Goal: Information Seeking & Learning: Learn about a topic

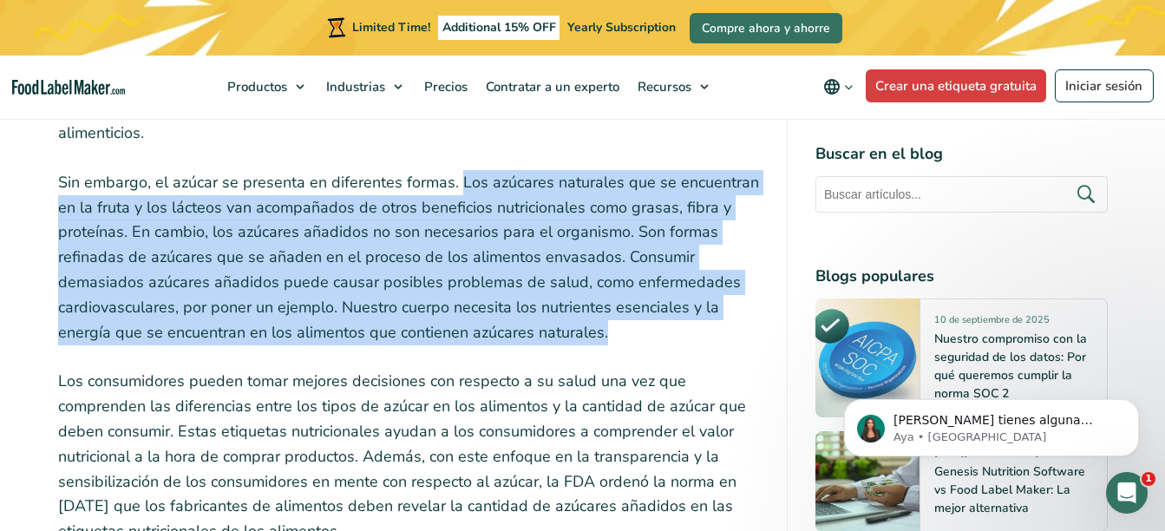
drag, startPoint x: 459, startPoint y: 154, endPoint x: 639, endPoint y: 308, distance: 236.9
click at [639, 308] on p "Sin embargo, el azúcar se presenta en diferentes formas. Los azúcares naturales…" at bounding box center [408, 257] width 701 height 175
copy p "Los azúcares naturales que se encuentran en la fruta y los lácteos van acompaña…"
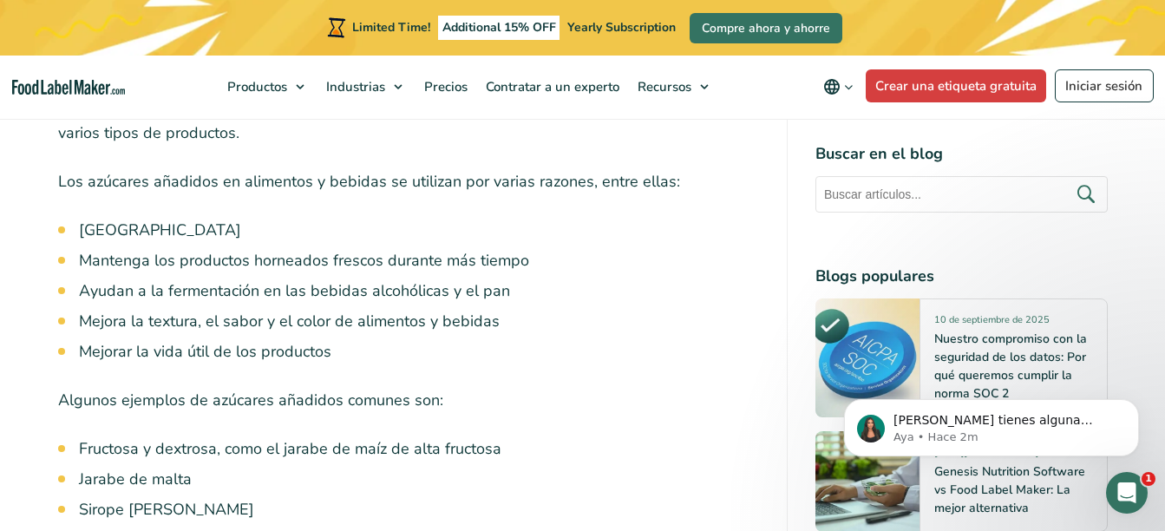
scroll to position [1908, 0]
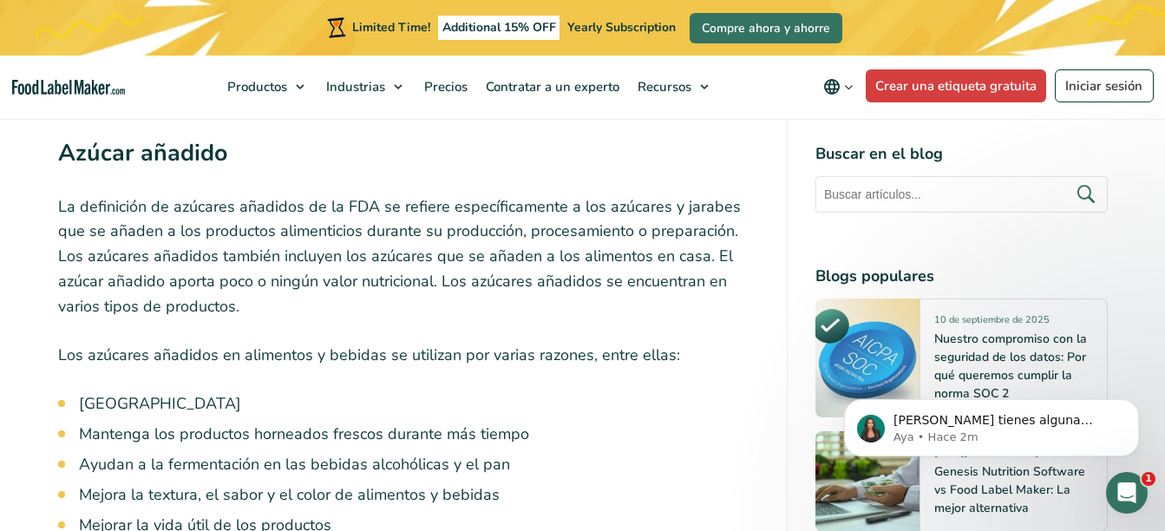
drag, startPoint x: 59, startPoint y: 182, endPoint x: 174, endPoint y: 285, distance: 154.8
click at [174, 285] on p "La definición de azúcares añadidos de la FDA se refiere específicamente a los a…" at bounding box center [408, 256] width 701 height 125
copy p "La definición de azúcares añadidos de la FDA se refiere específicamente a los a…"
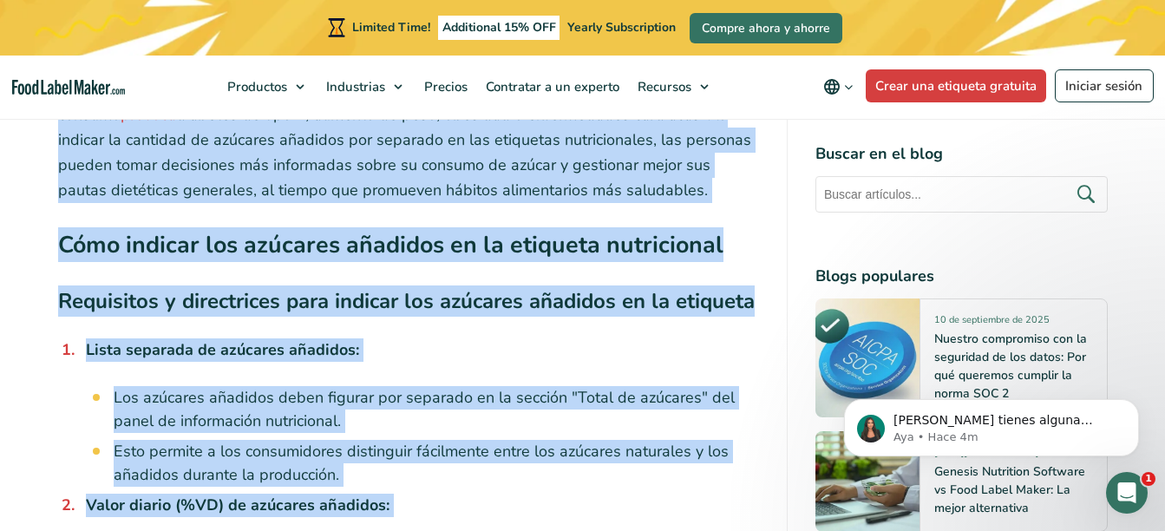
scroll to position [3852, 0]
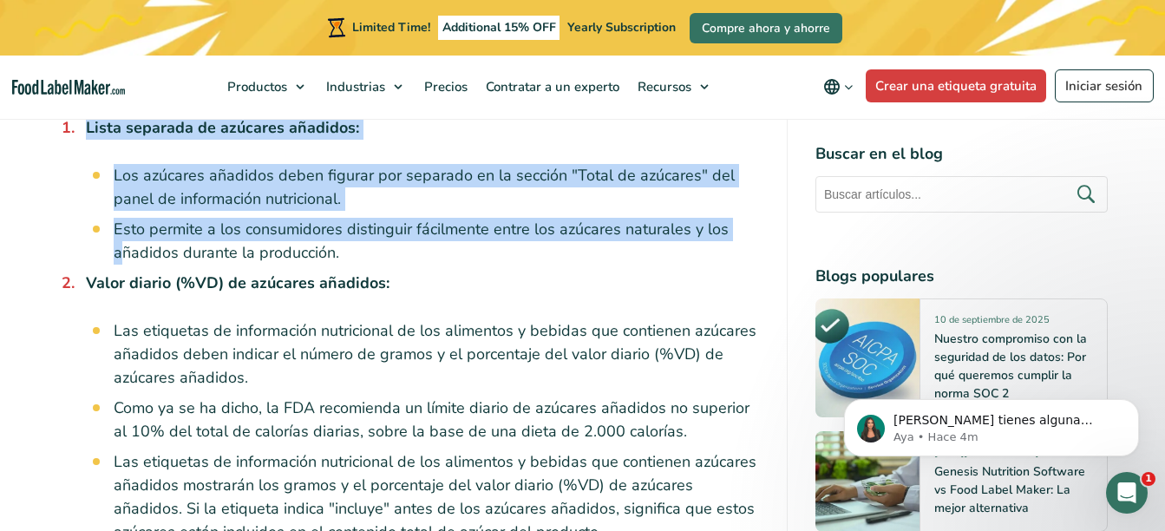
drag, startPoint x: 58, startPoint y: 249, endPoint x: 123, endPoint y: 238, distance: 66.0
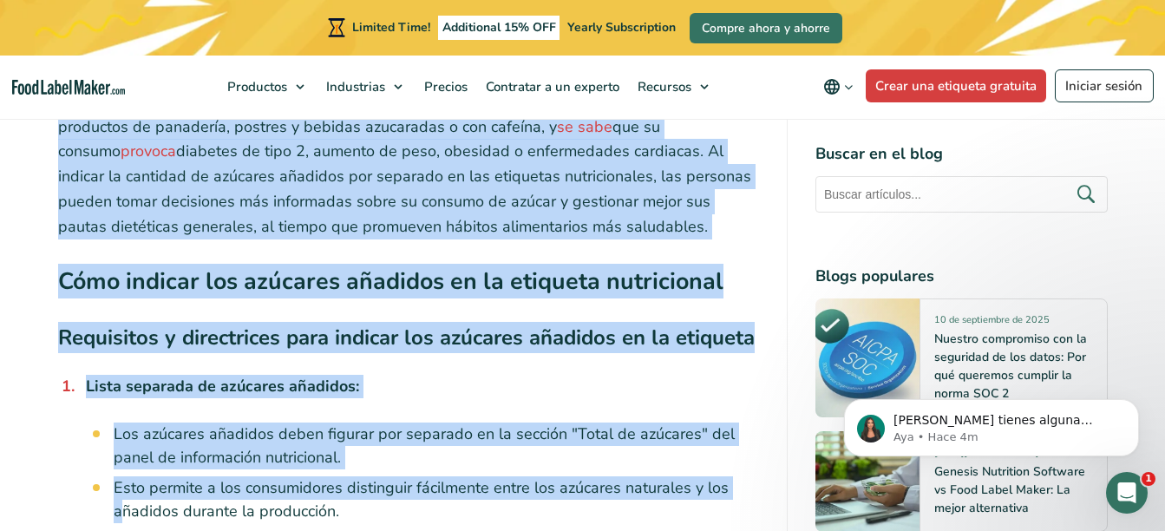
scroll to position [3418, 0]
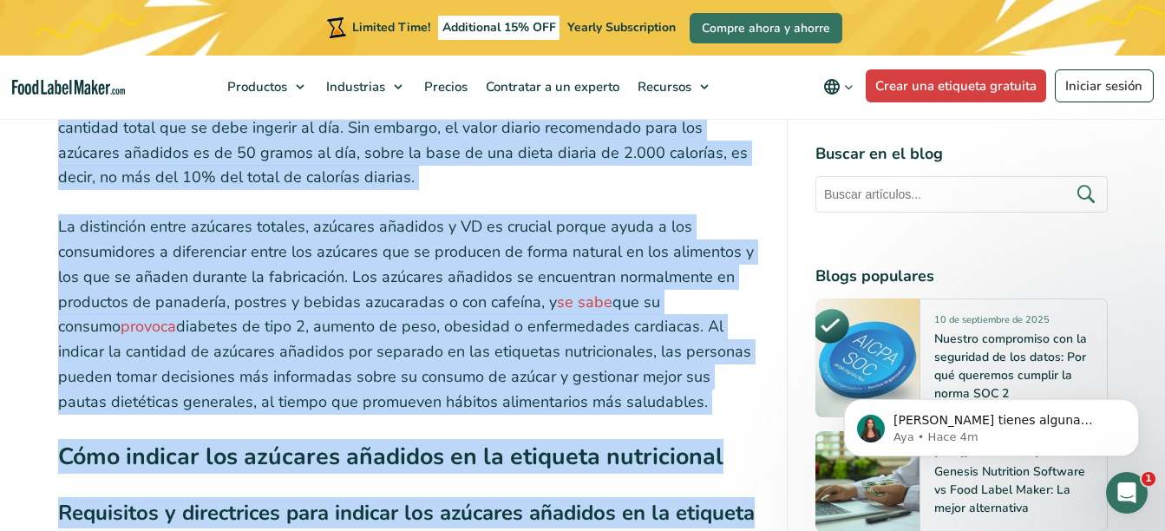
click at [667, 303] on p "La distinción entre azúcares totales, azúcares añadidos y VD es crucial porque …" at bounding box center [408, 314] width 701 height 200
click at [572, 163] on p "No existe un VD para los azúcares totales porque no se ha hecho ninguna recomen…" at bounding box center [408, 140] width 701 height 100
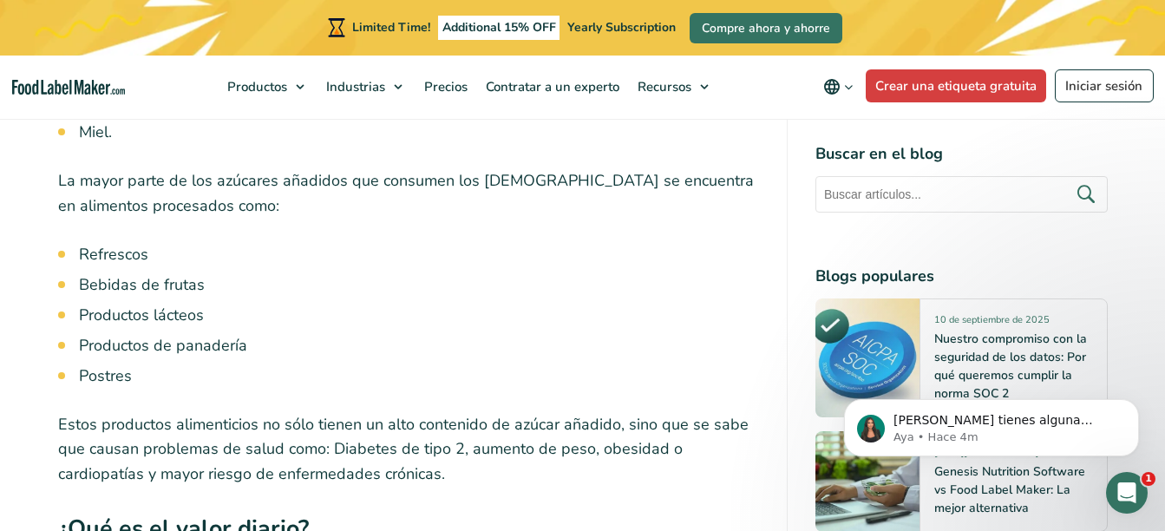
scroll to position [2638, 0]
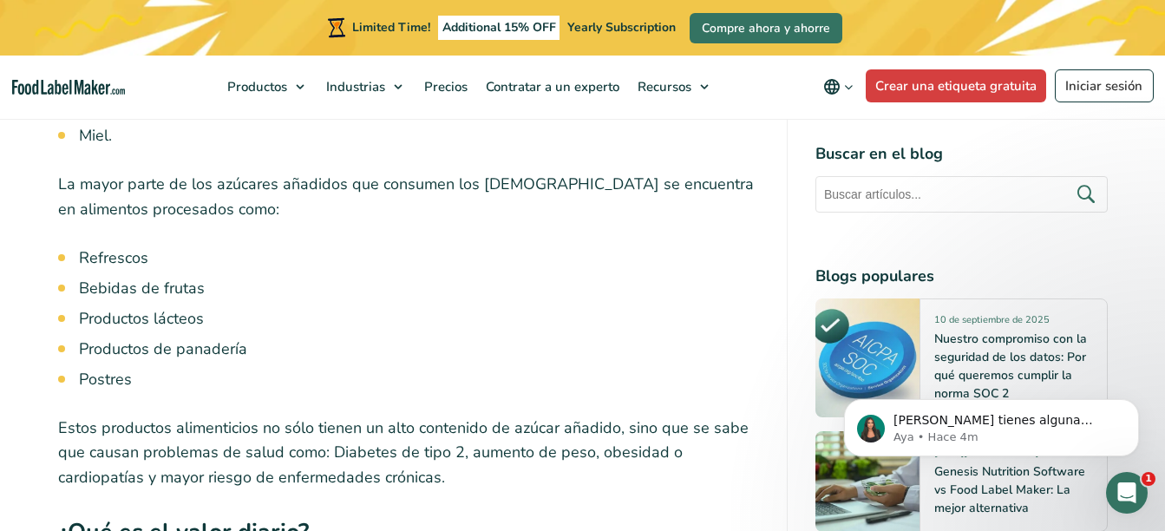
drag, startPoint x: 356, startPoint y: 474, endPoint x: 360, endPoint y: 454, distance: 20.4
drag, startPoint x: 360, startPoint y: 454, endPoint x: 56, endPoint y: 158, distance: 424.5
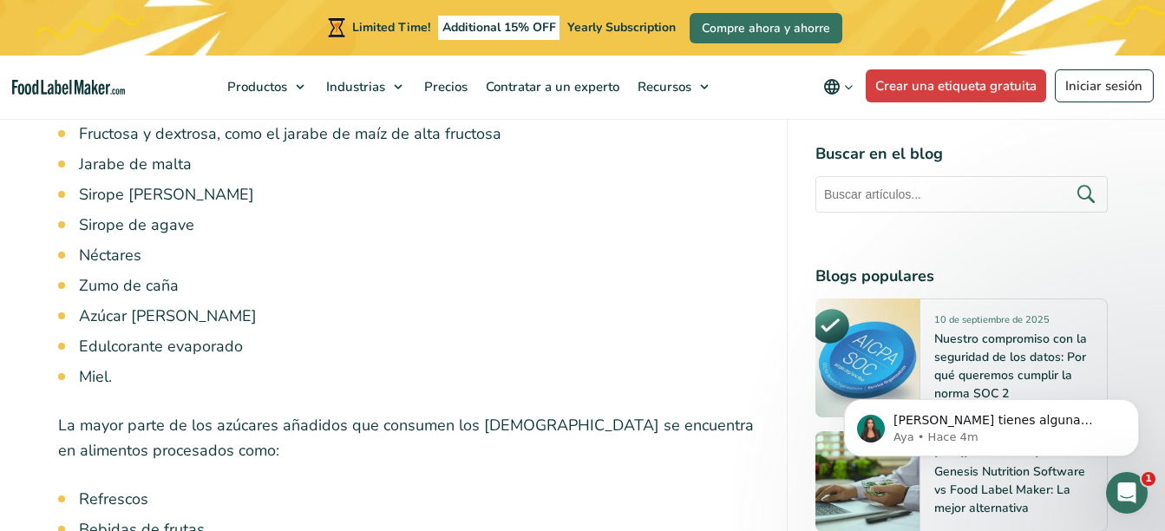
scroll to position [2378, 0]
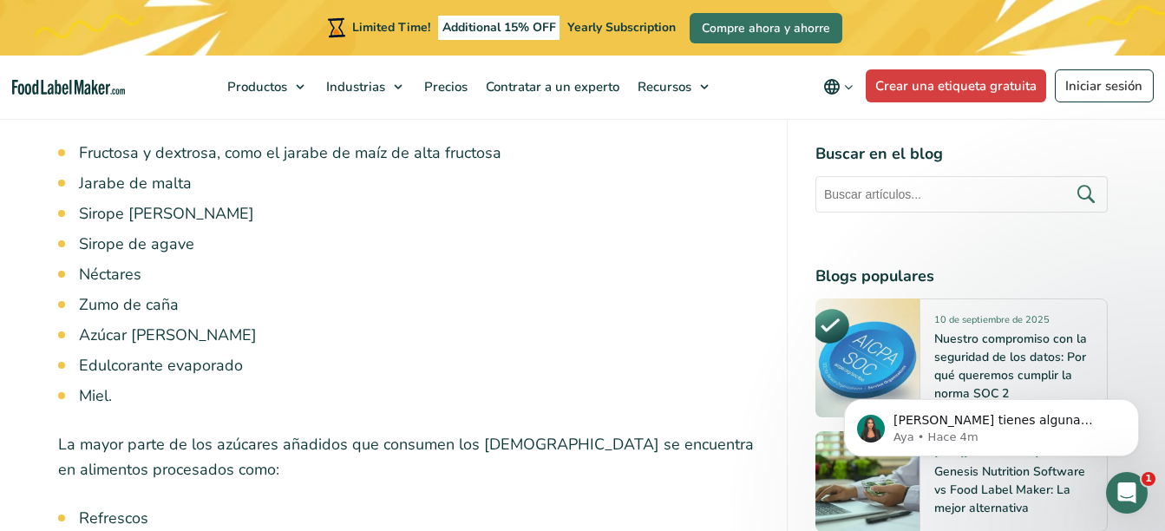
click at [524, 297] on ul "Fructosa y dextrosa, como el jarabe de maíz de alta fructosa Jarabe de [GEOGRAP…" at bounding box center [419, 274] width 680 height 266
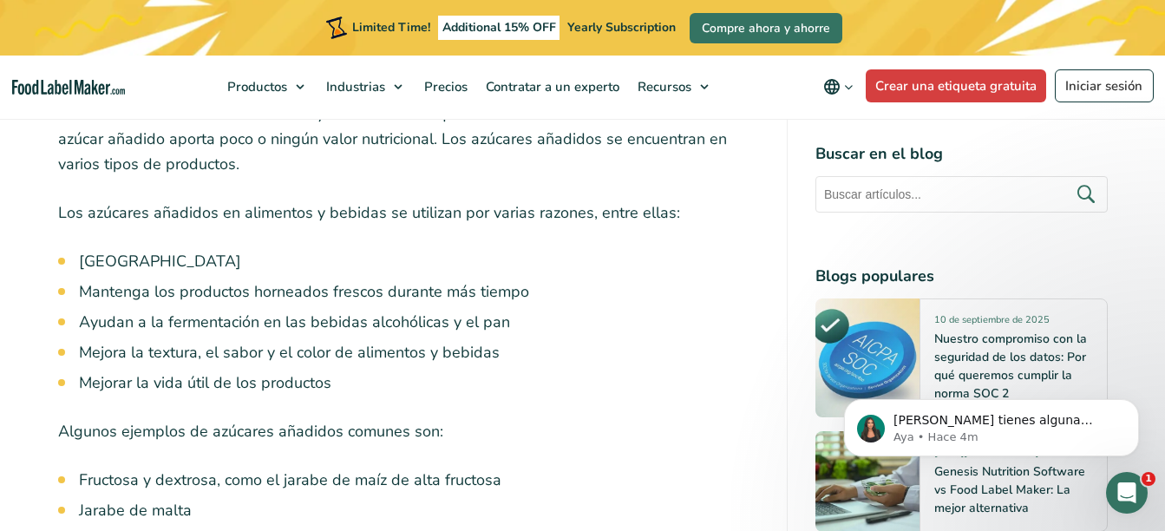
scroll to position [2031, 0]
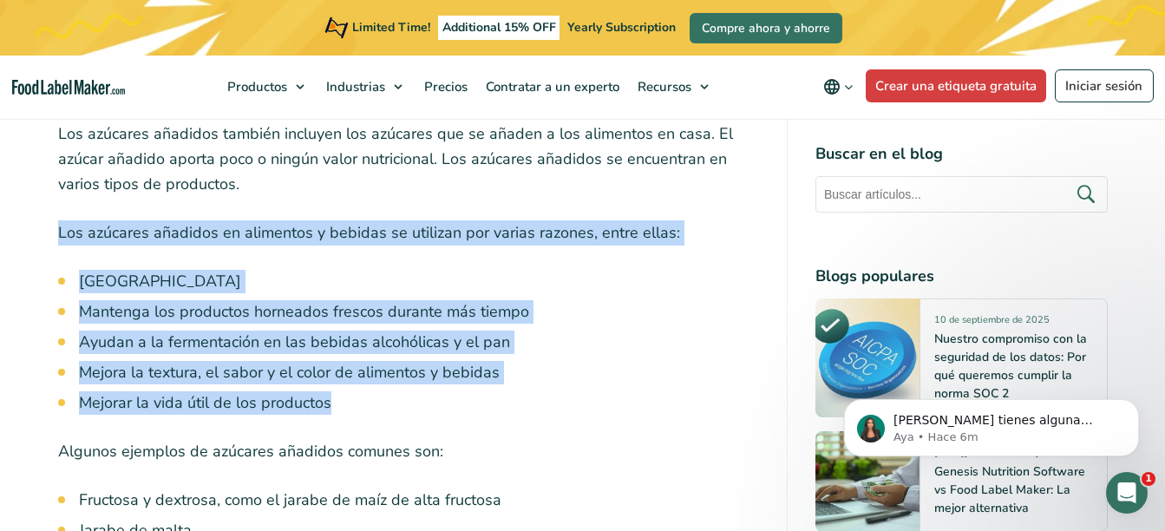
drag, startPoint x: 58, startPoint y: 206, endPoint x: 415, endPoint y: 386, distance: 399.2
copy div "Los azúcares añadidos en alimentos y bebidas se utilizan por varias razones, en…"
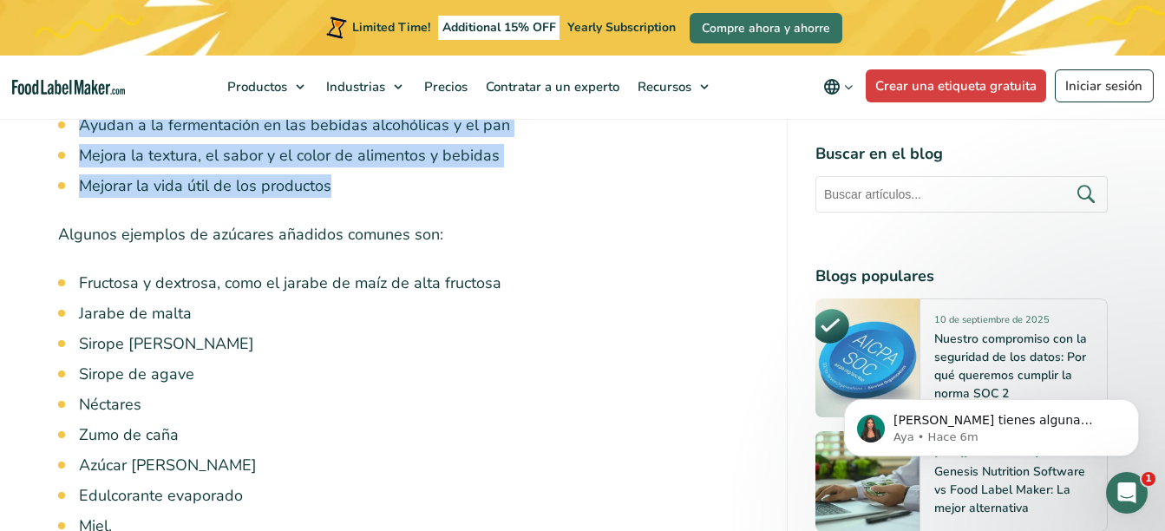
scroll to position [2291, 0]
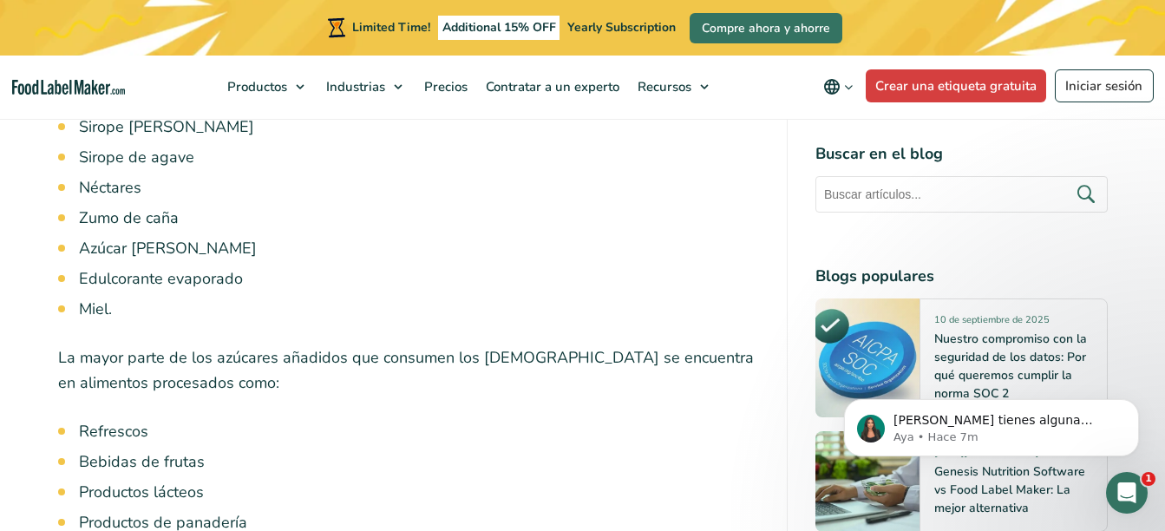
scroll to position [2551, 0]
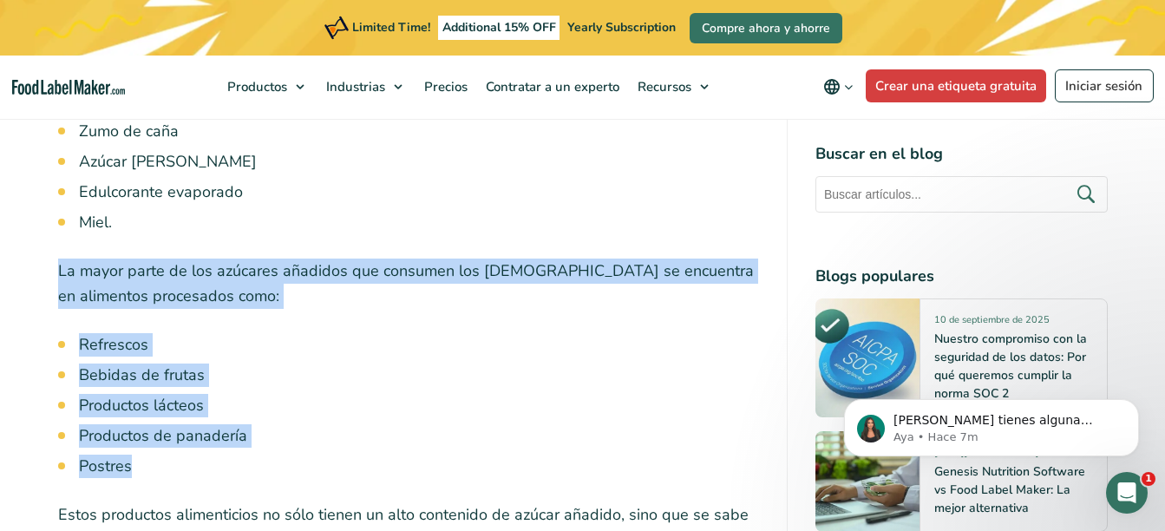
drag, startPoint x: 57, startPoint y: 246, endPoint x: 230, endPoint y: 436, distance: 256.7
copy div "La mayor parte de los azúcares añadidos que consumen los [DEMOGRAPHIC_DATA] se …"
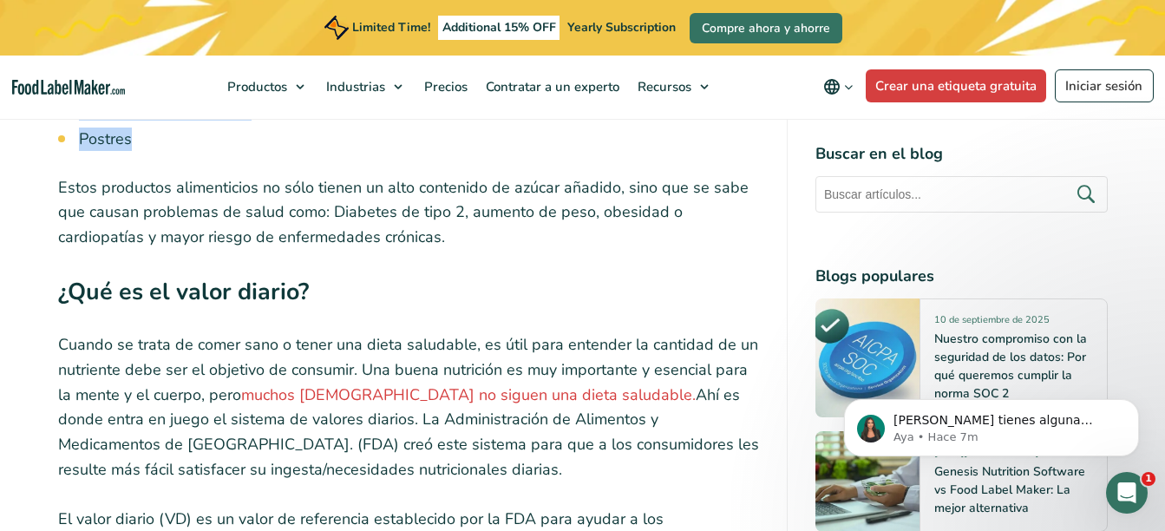
scroll to position [2898, 0]
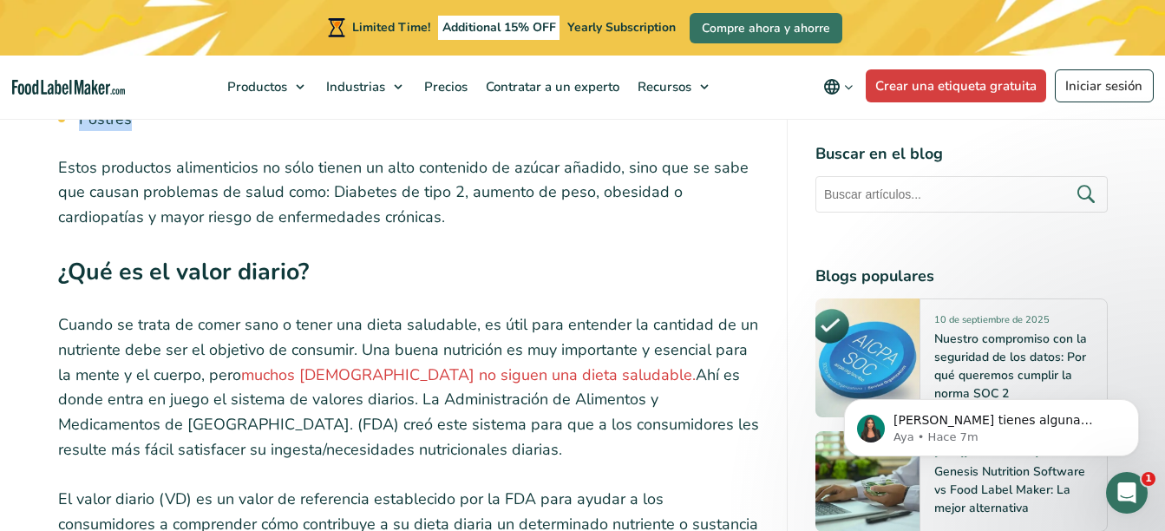
drag, startPoint x: 60, startPoint y: 140, endPoint x: 397, endPoint y: 200, distance: 342.8
click at [397, 200] on p "Estos productos alimenticios no sólo tienen un alto contenido de azúcar añadido…" at bounding box center [408, 192] width 701 height 75
copy p "Estos productos alimenticios no sólo tienen un alto contenido de azúcar añadido…"
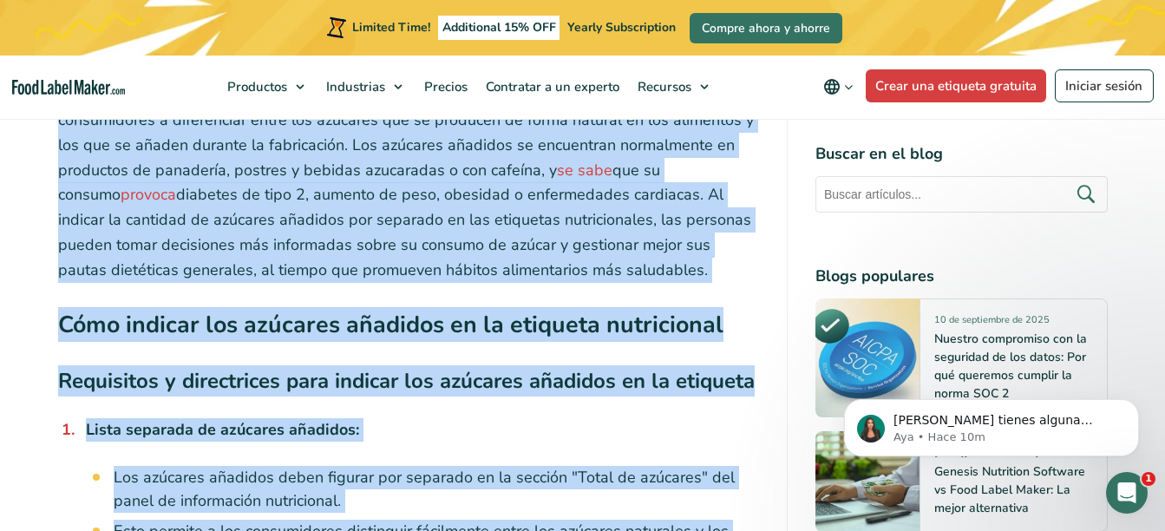
scroll to position [3654, 0]
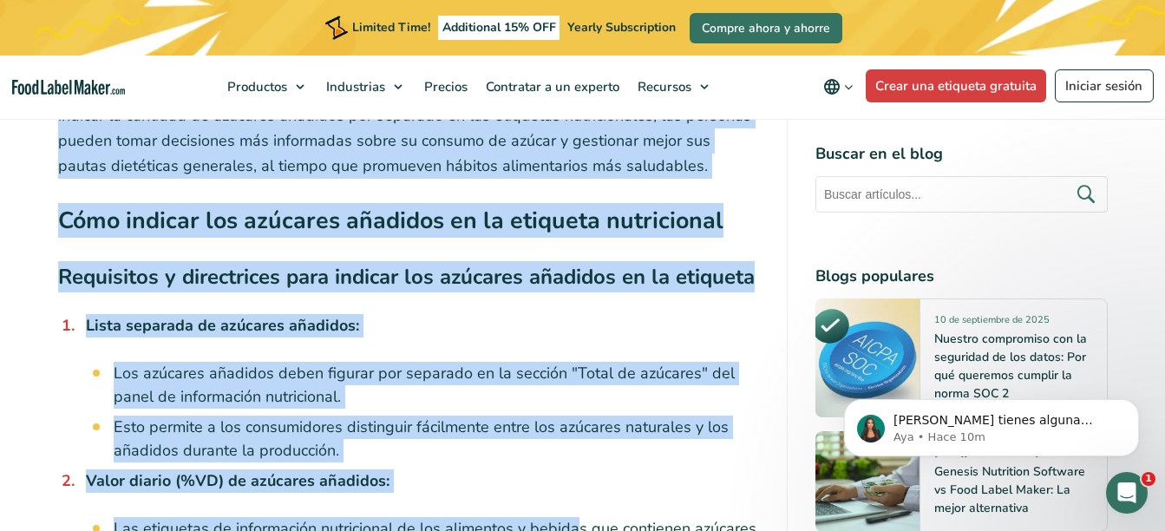
drag, startPoint x: 58, startPoint y: 122, endPoint x: 730, endPoint y: 138, distance: 672.4
click at [730, 138] on div "En los últimos años, el azúcar ha sido un tema controvertido para los profesion…" at bounding box center [408, 141] width 701 height 6163
copy div "Lo ipsum dolors (AM) co ad elits do eiusmodtem incididuntu lab et DOL magn aliq…"
